Goal: Information Seeking & Learning: Learn about a topic

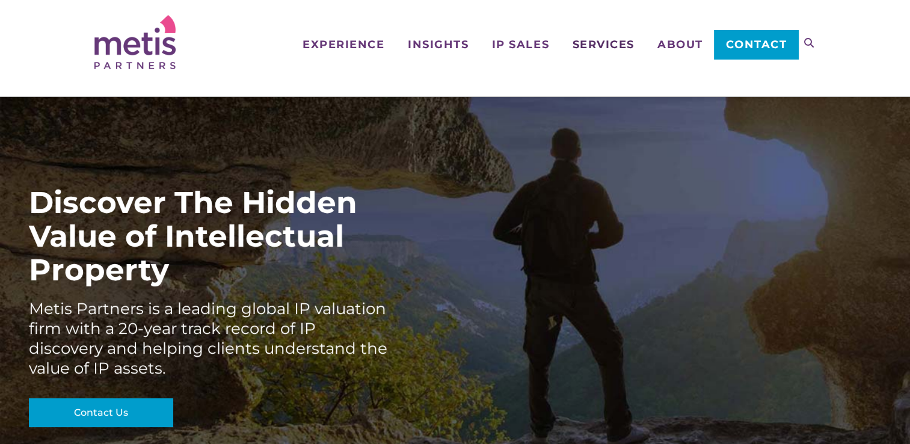
click at [624, 42] on span "Services" at bounding box center [603, 44] width 62 height 11
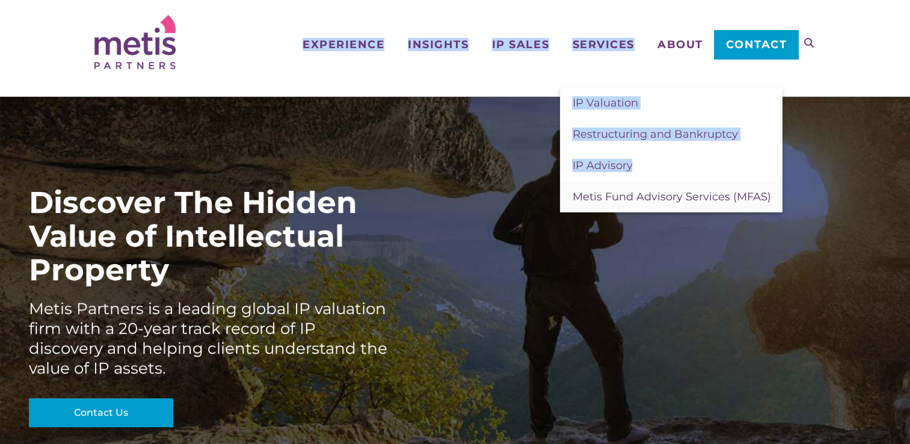
drag, startPoint x: 526, startPoint y: 63, endPoint x: 660, endPoint y: 180, distance: 179.0
click at [660, 84] on div "Navigation Experience Who We Work With Industries & Sectors Insights Articles/I…" at bounding box center [455, 42] width 722 height 84
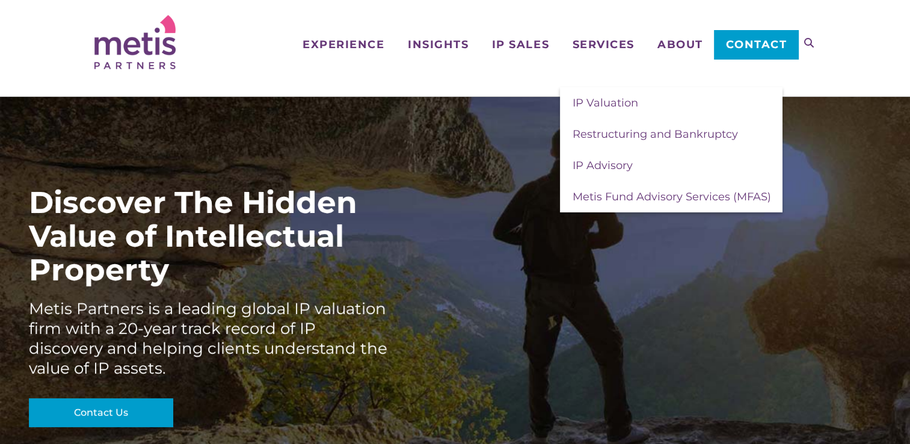
drag, startPoint x: 660, startPoint y: 180, endPoint x: 462, endPoint y: 266, distance: 216.3
click at [462, 266] on div "Discover The Hidden Value of Intellectual Property Metis Partners is a leading …" at bounding box center [455, 284] width 910 height 374
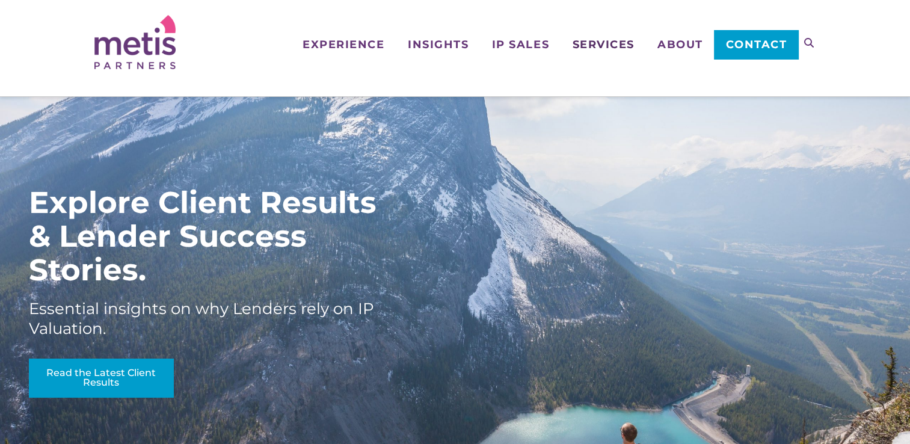
click at [607, 46] on span "Services" at bounding box center [603, 44] width 62 height 11
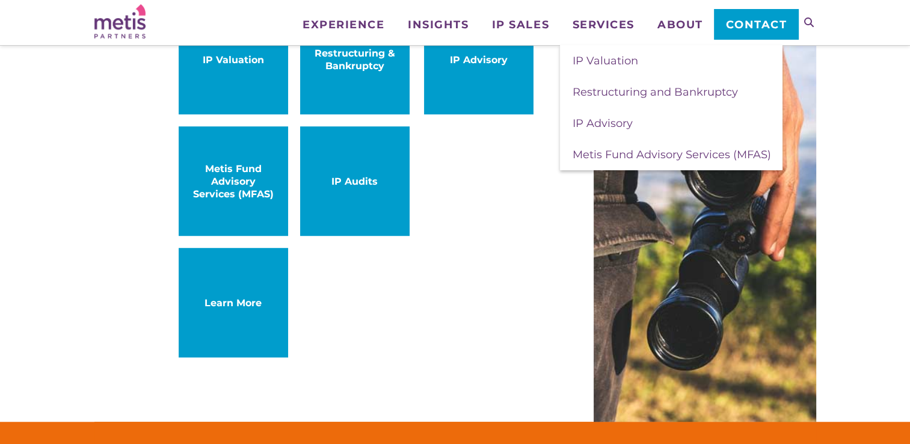
scroll to position [782, 0]
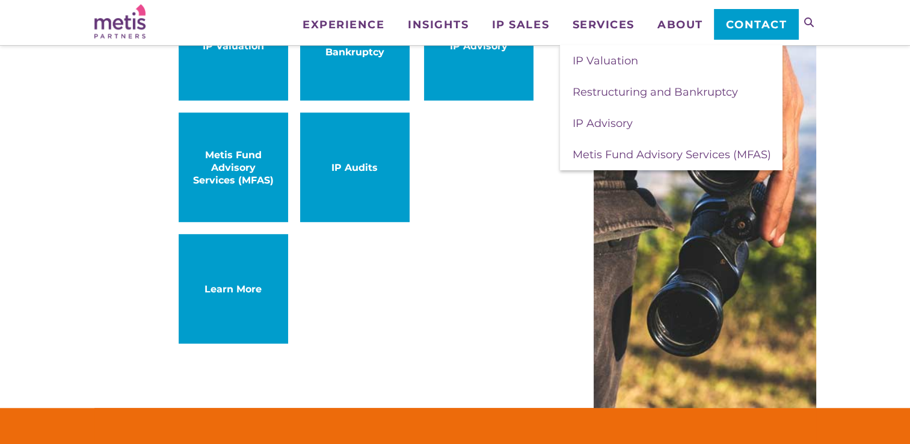
drag, startPoint x: 80, startPoint y: 249, endPoint x: 300, endPoint y: 333, distance: 235.7
click at [273, 349] on div "Our Services: IP Valuation IP Advisory Restructuring & Bankruptcy Metis Fund Ad…" at bounding box center [455, 152] width 910 height 511
click at [300, 333] on div "IP Valuation IP Advisory Restructuring & Bankruptcy Metis Fund Advisory Service…" at bounding box center [356, 173] width 355 height 364
click at [387, 236] on div "IP Valuation IP Advisory Restructuring & Bankruptcy Metis Fund Advisory Service…" at bounding box center [356, 173] width 355 height 364
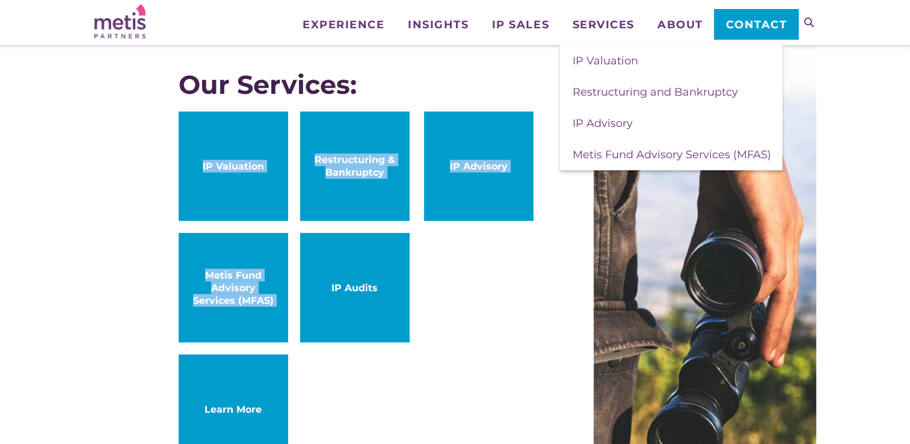
drag, startPoint x: 134, startPoint y: 149, endPoint x: 373, endPoint y: 297, distance: 281.7
click at [373, 297] on div "Our Services: IP Valuation IP Advisory Restructuring & Bankruptcy Metis Fund Ad…" at bounding box center [455, 272] width 722 height 511
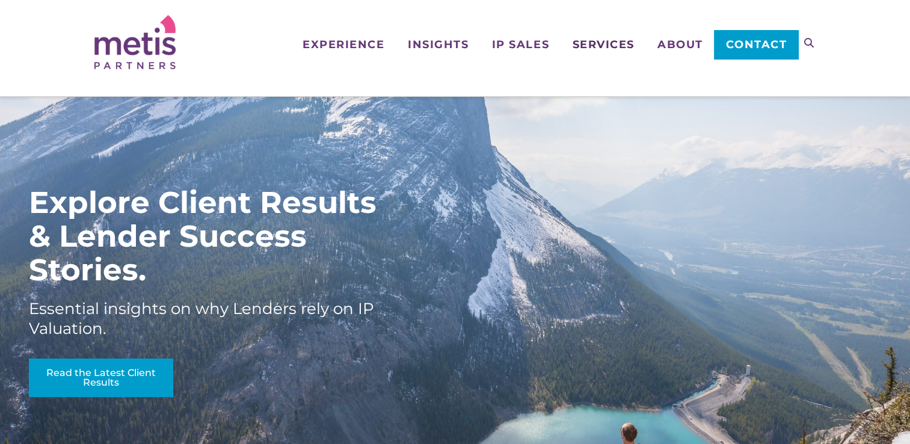
click at [594, 47] on span "Services" at bounding box center [603, 44] width 62 height 11
